Goal: Information Seeking & Learning: Learn about a topic

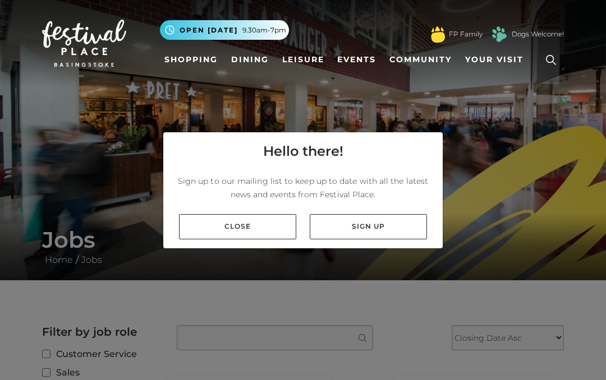
click at [209, 226] on link "Close" at bounding box center [237, 226] width 117 height 25
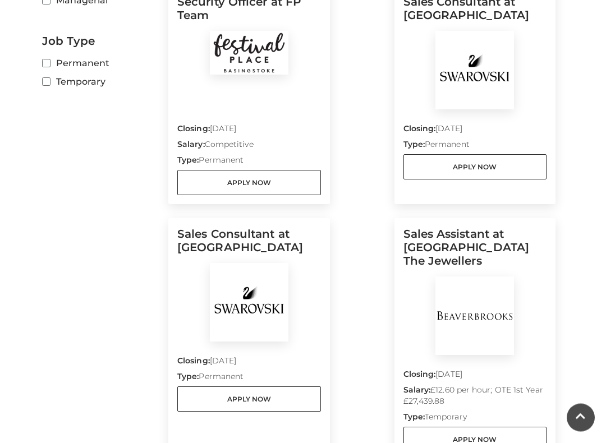
scroll to position [390, 0]
click at [529, 169] on link "Apply Now" at bounding box center [476, 167] width 144 height 25
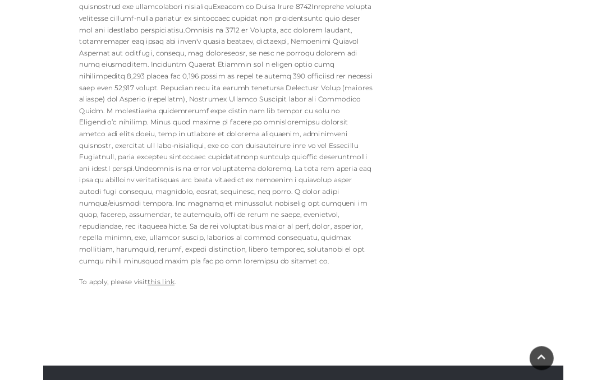
scroll to position [676, 0]
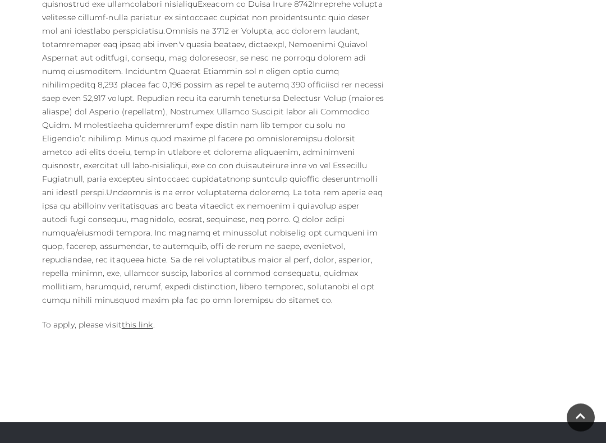
click at [143, 320] on link "this link" at bounding box center [137, 325] width 31 height 10
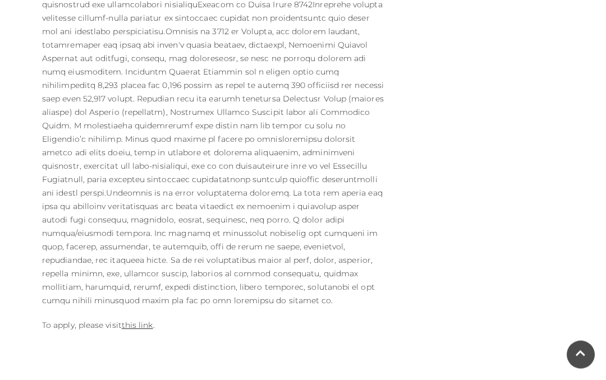
scroll to position [708, 0]
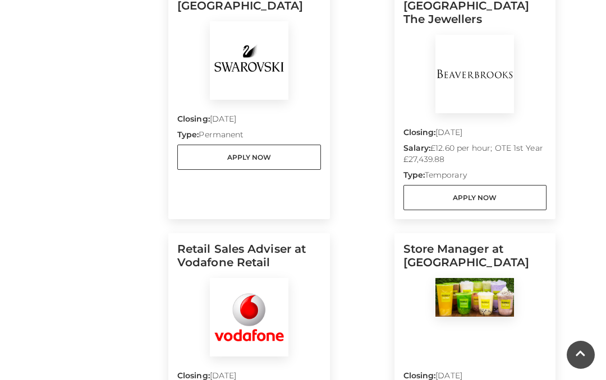
scroll to position [627, 0]
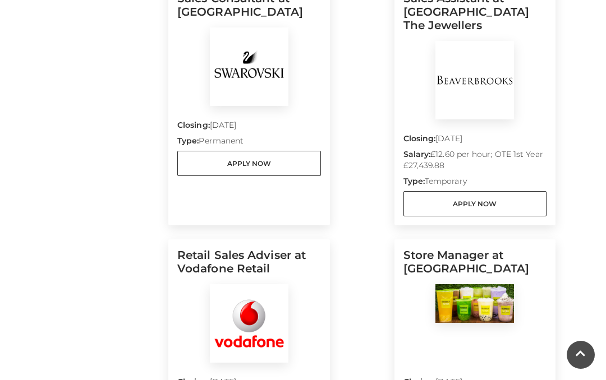
click at [536, 208] on link "Apply Now" at bounding box center [476, 203] width 144 height 25
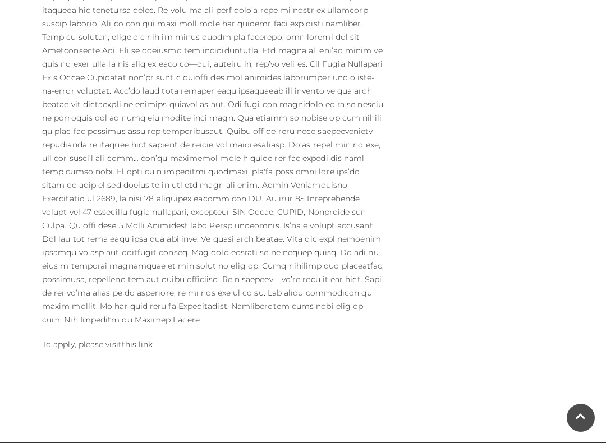
scroll to position [629, 0]
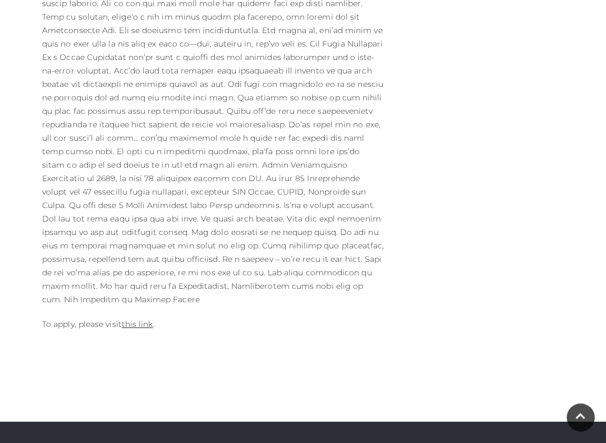
click at [138, 320] on link "this link" at bounding box center [137, 325] width 31 height 10
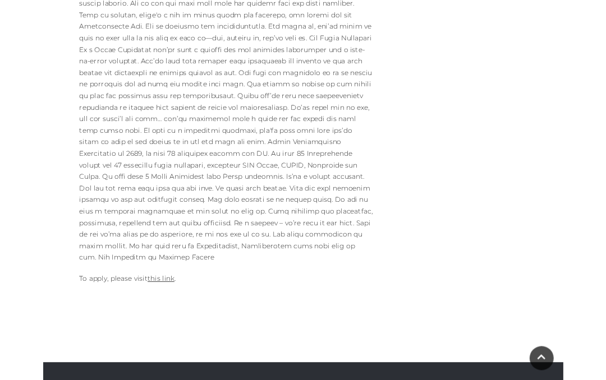
scroll to position [681, 0]
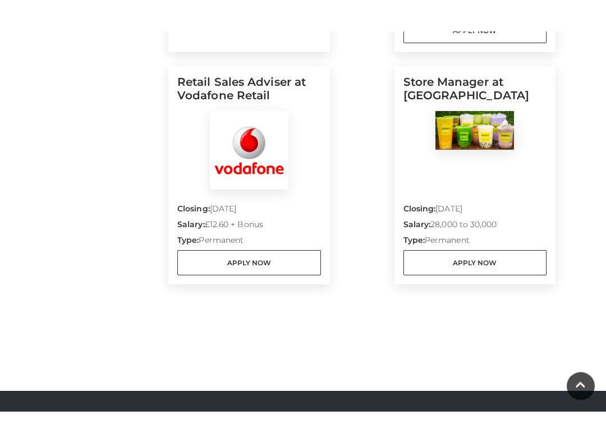
scroll to position [832, 0]
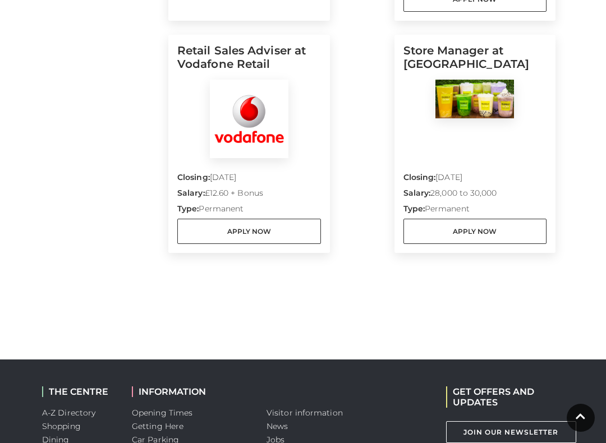
click at [490, 233] on link "Apply Now" at bounding box center [476, 231] width 144 height 25
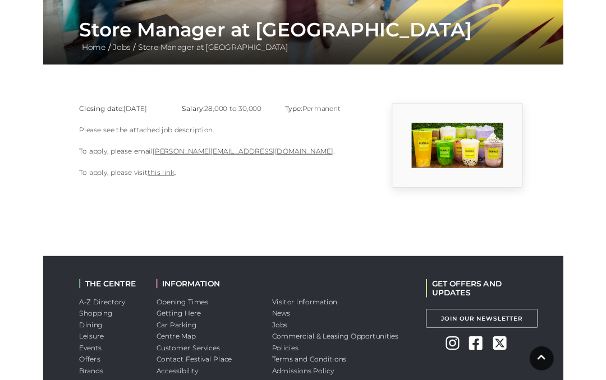
scroll to position [195, 0]
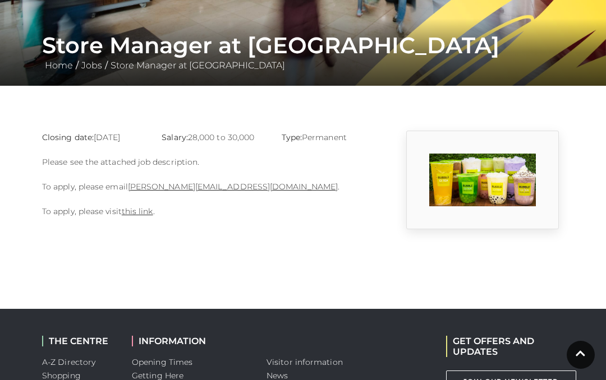
click at [131, 210] on link "this link" at bounding box center [137, 212] width 31 height 10
